Goal: Information Seeking & Learning: Learn about a topic

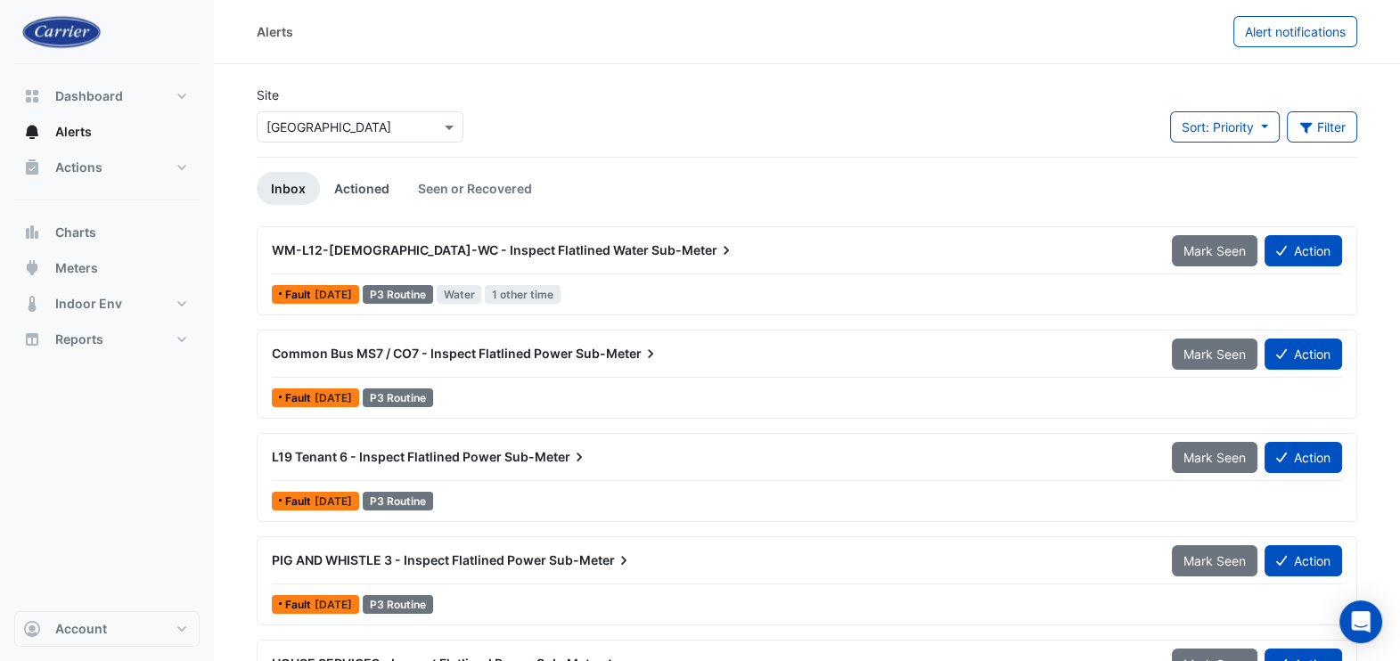
click at [382, 187] on link "Actioned" at bounding box center [362, 188] width 84 height 33
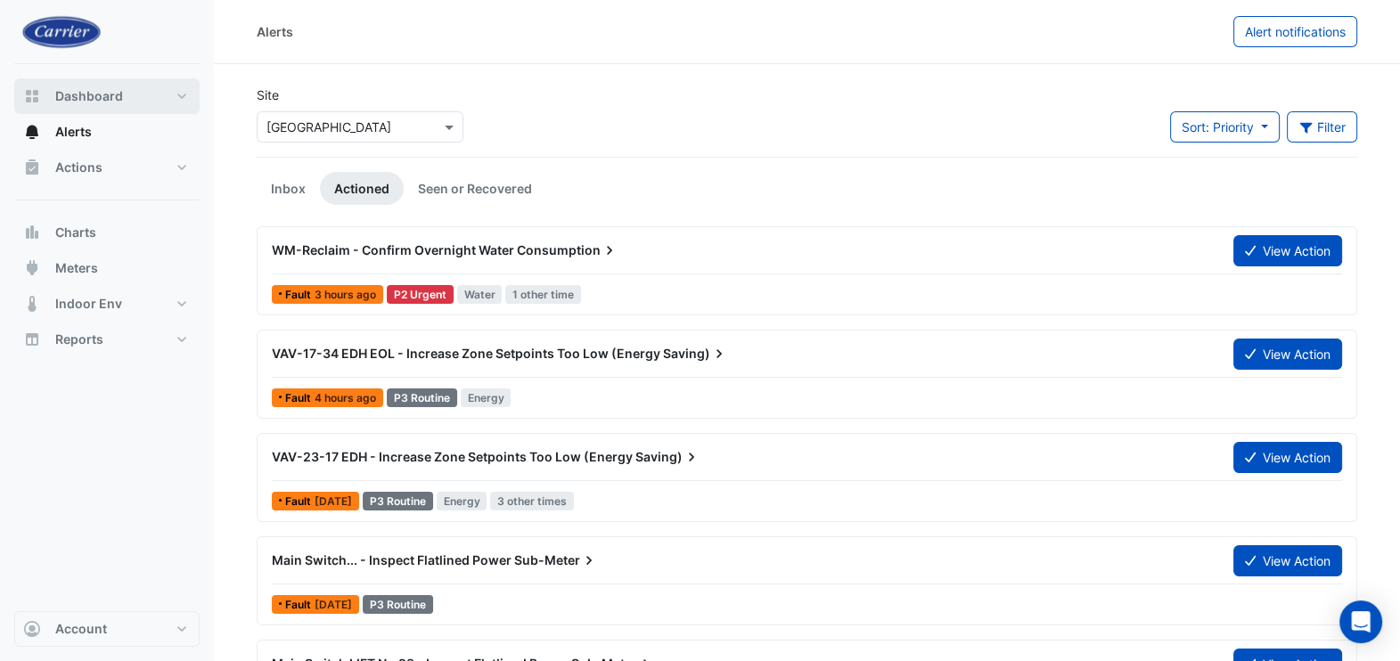
click at [91, 96] on span "Dashboard" at bounding box center [89, 96] width 68 height 18
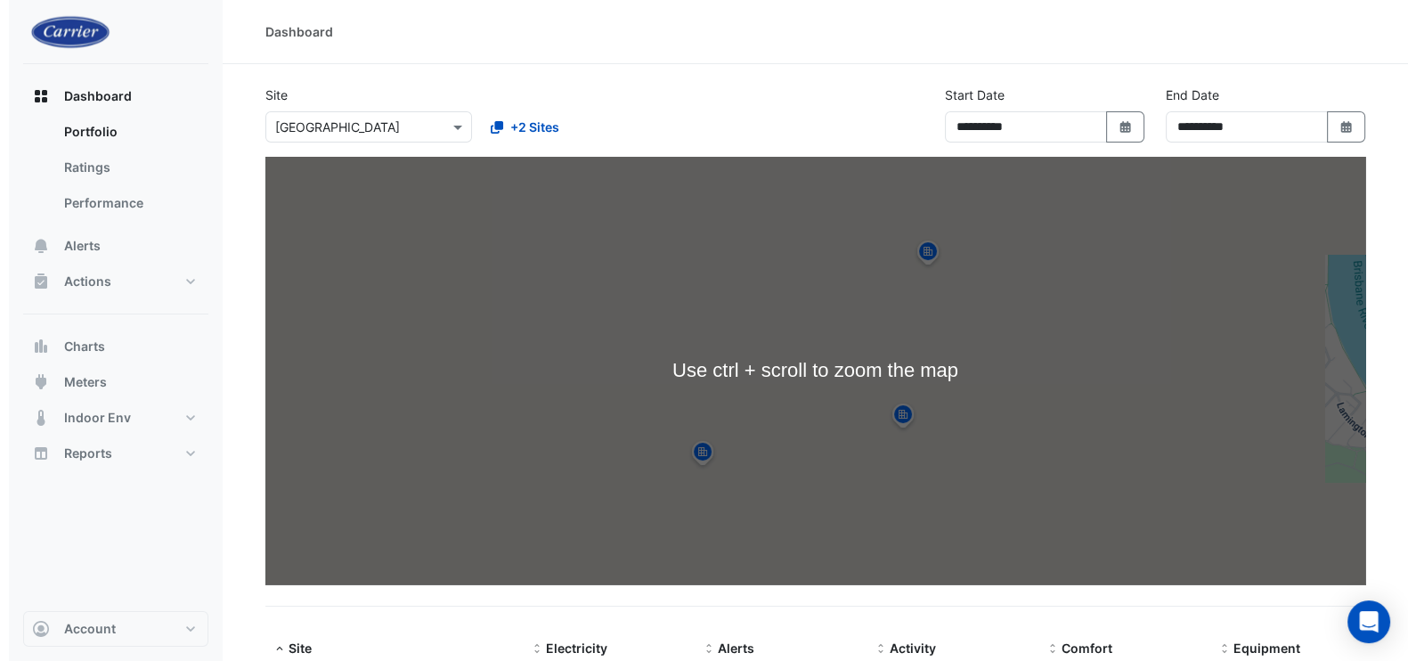
scroll to position [308, 0]
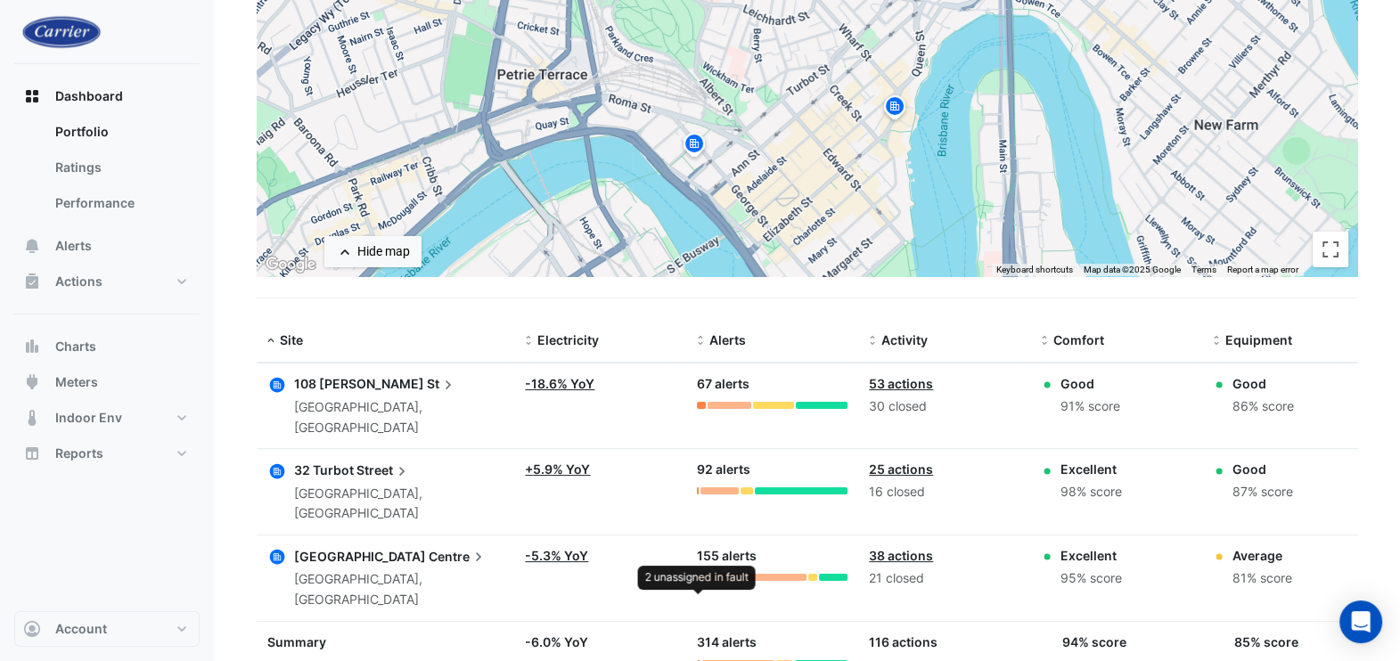
click at [697, 574] on div at bounding box center [698, 577] width 2 height 7
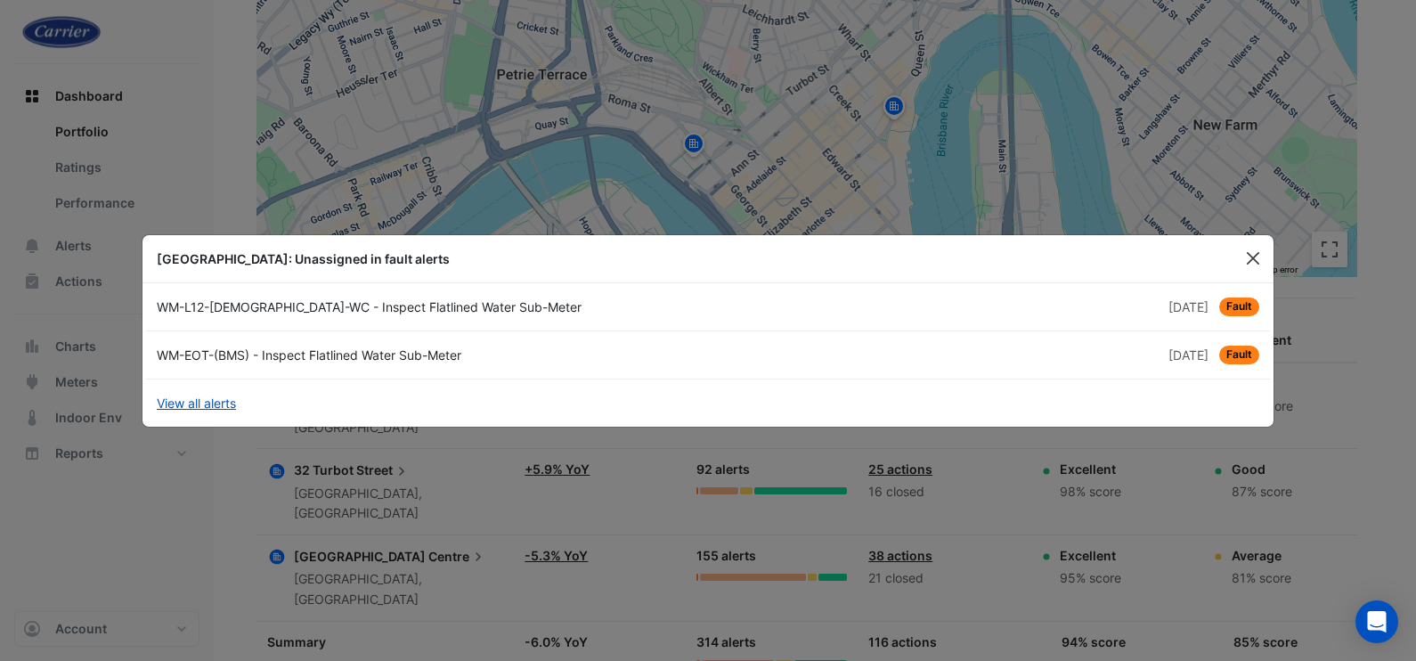
click at [1256, 259] on button "Close" at bounding box center [1253, 258] width 27 height 27
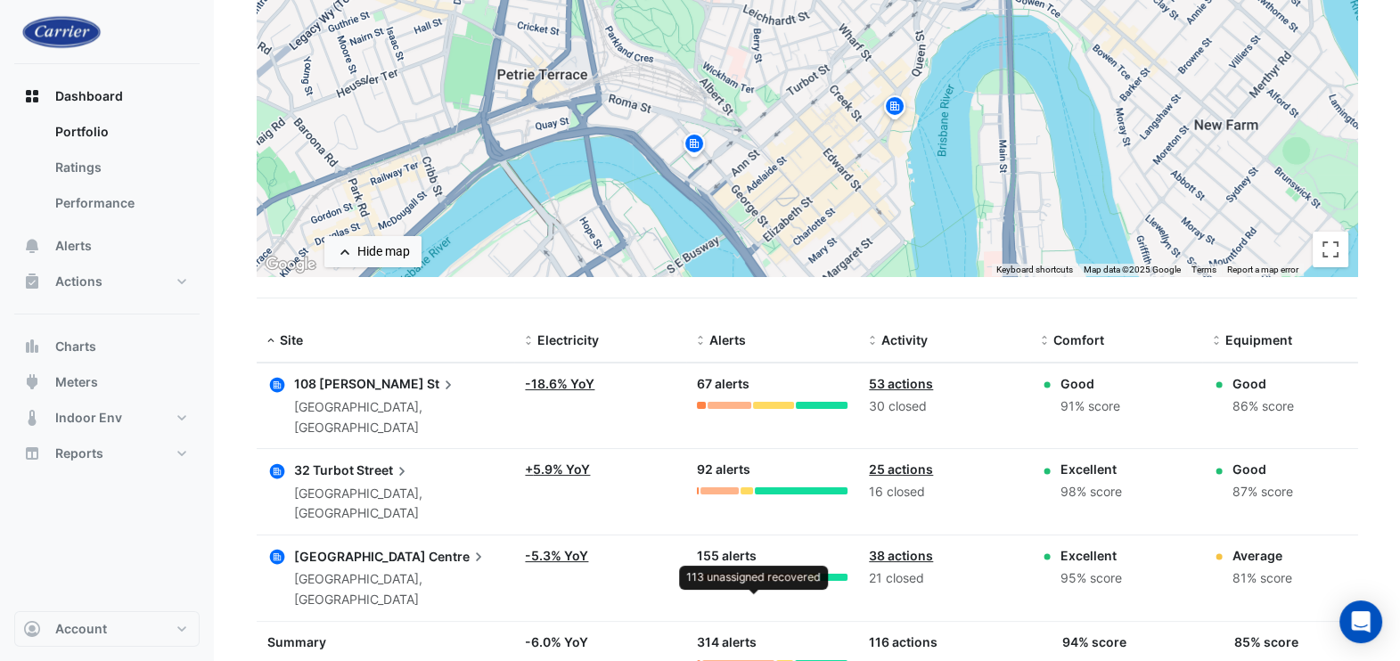
click at [741, 574] on div at bounding box center [753, 577] width 106 height 7
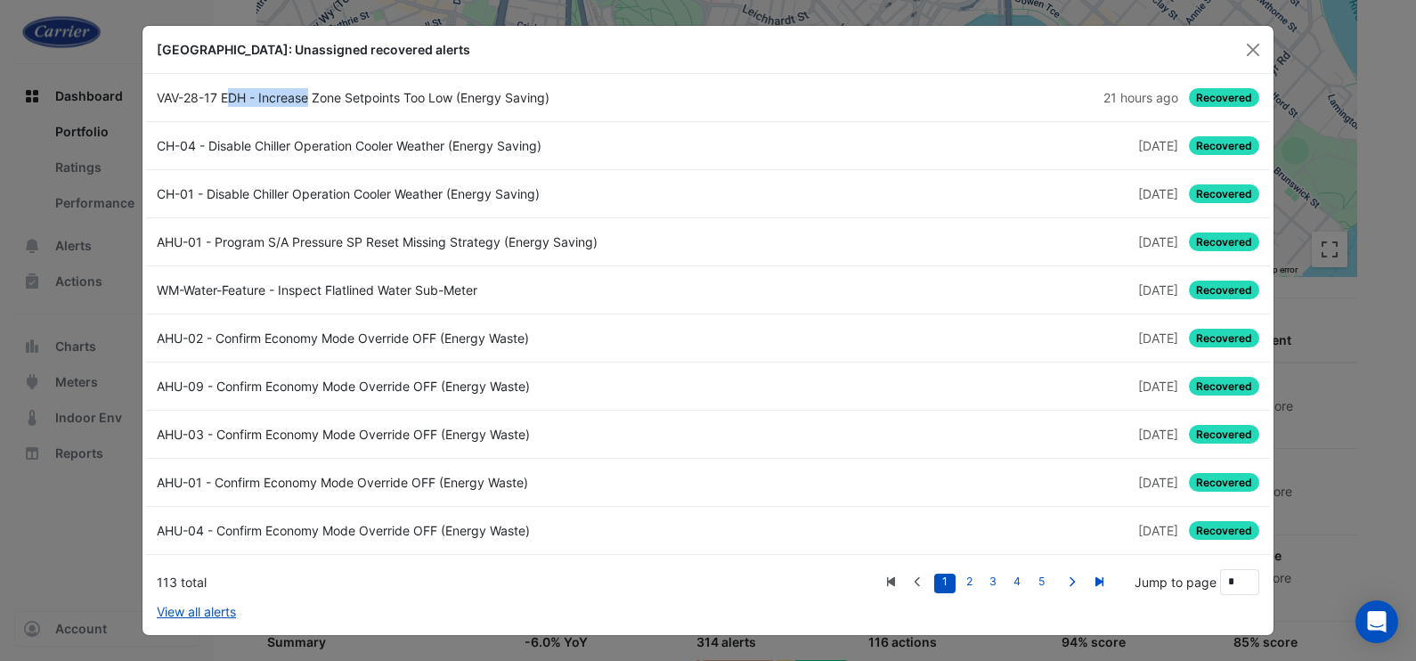
drag, startPoint x: 153, startPoint y: 97, endPoint x: 247, endPoint y: 104, distance: 93.8
click at [247, 104] on div "VAV-28-17 EDH - Increase Zone Setpoints Too Low (Energy Saving)" at bounding box center [427, 97] width 562 height 19
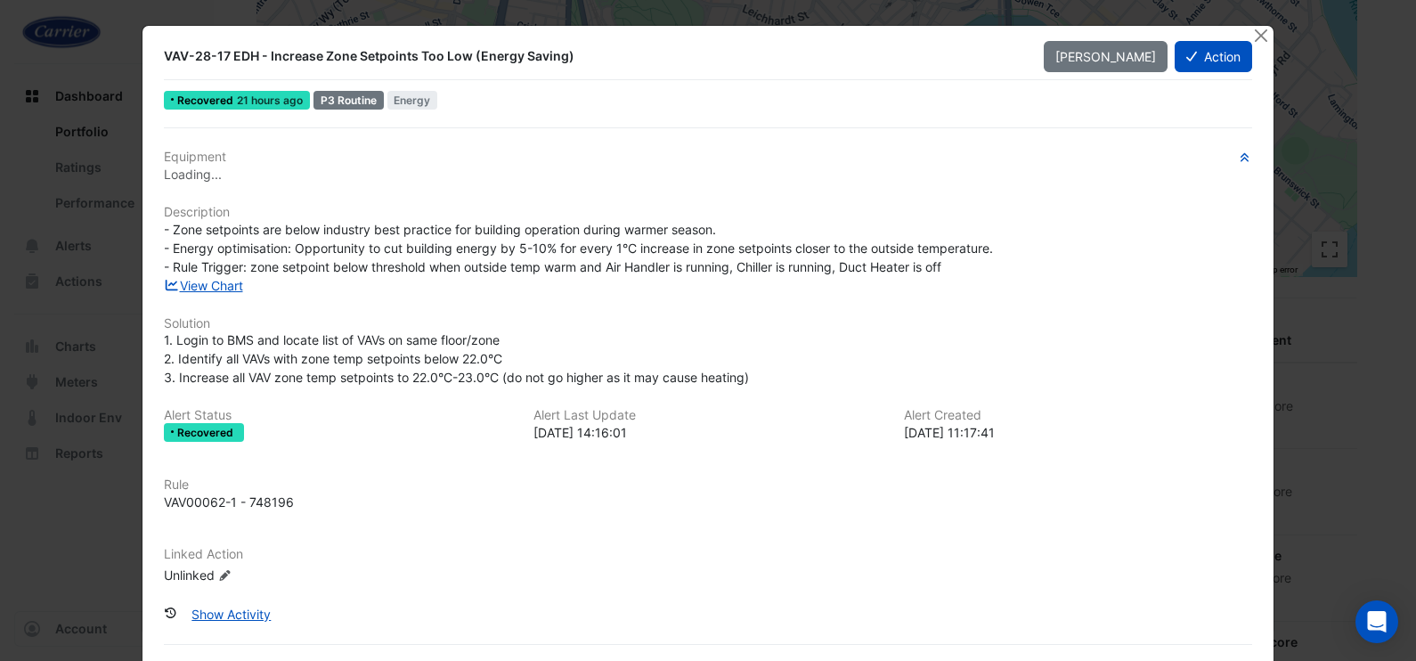
click at [610, 289] on div "View Chart" at bounding box center [708, 285] width 1110 height 19
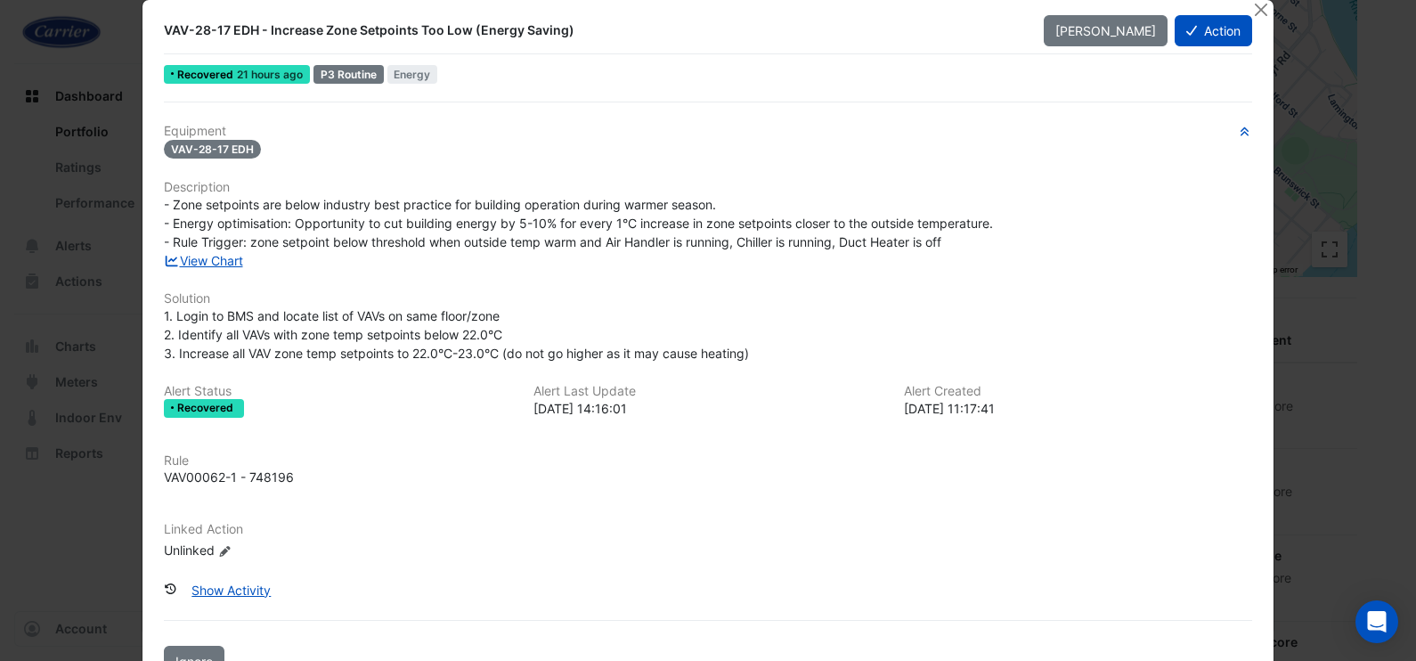
scroll to position [0, 0]
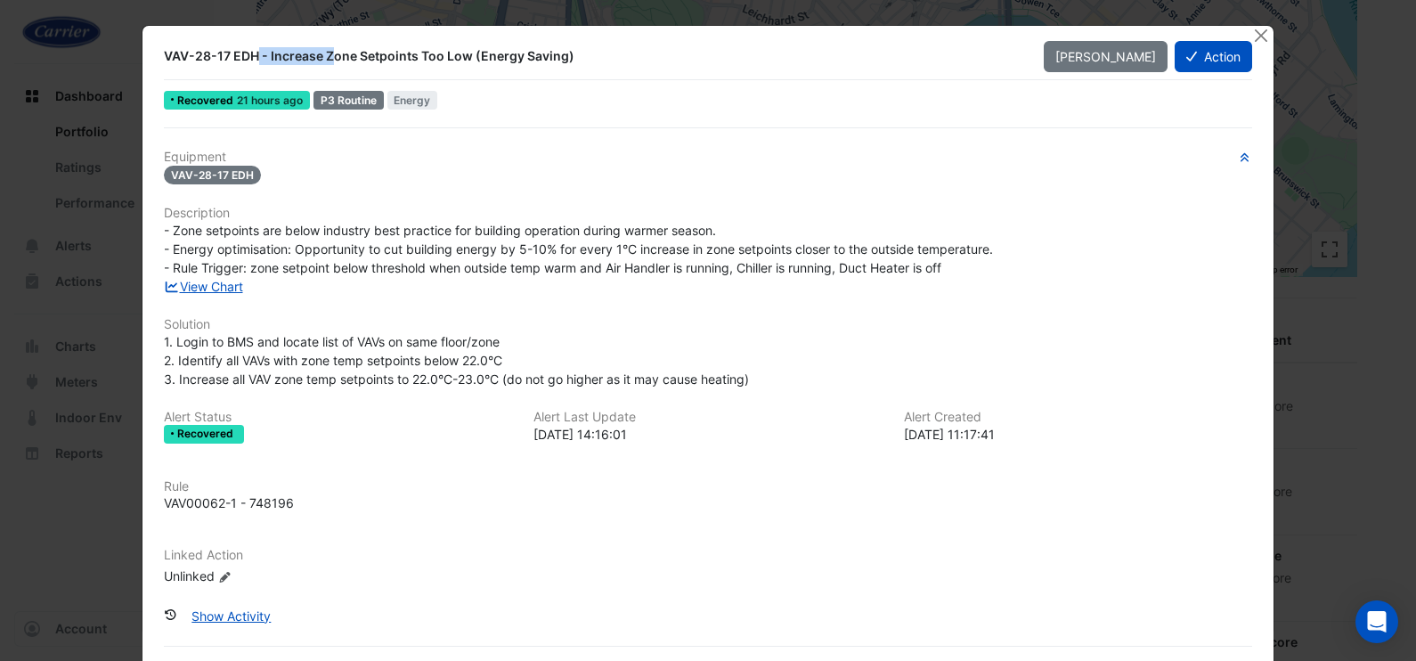
drag, startPoint x: 152, startPoint y: 52, endPoint x: 246, endPoint y: 62, distance: 94.2
click at [246, 62] on div "VAV-28-17 EDH - Increase Zone Setpoints Too Low (Energy Saving)" at bounding box center [593, 56] width 880 height 32
copy div "VAV-28-17 EDH"
